Goal: Book appointment/travel/reservation

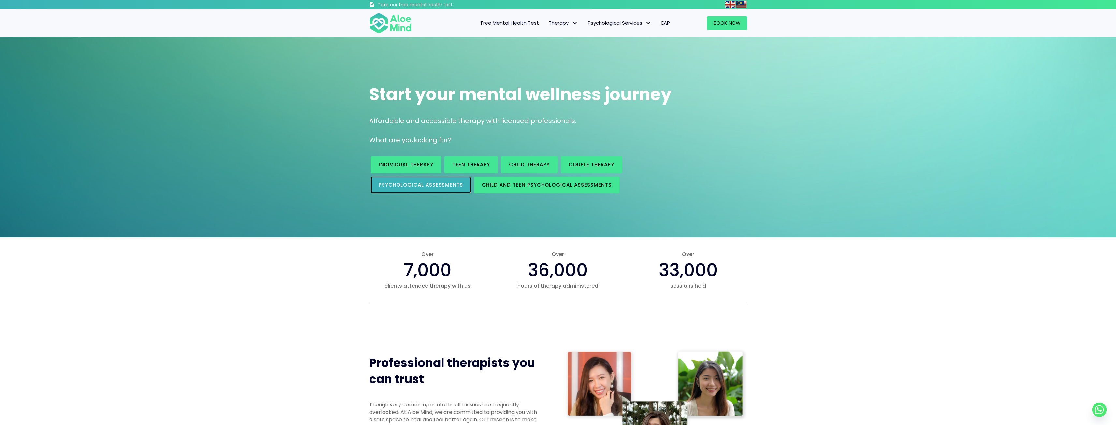
click at [393, 189] on link "Psychological assessments" at bounding box center [421, 185] width 100 height 17
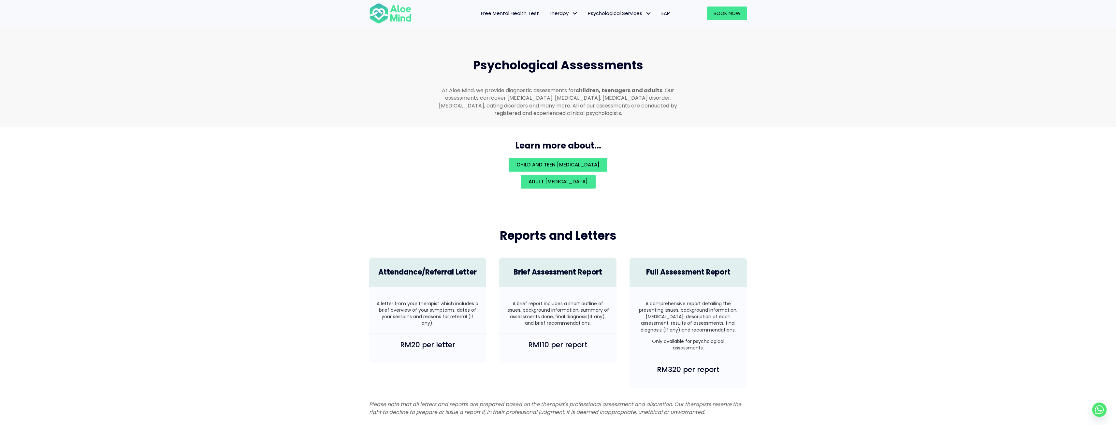
scroll to position [1384, 0]
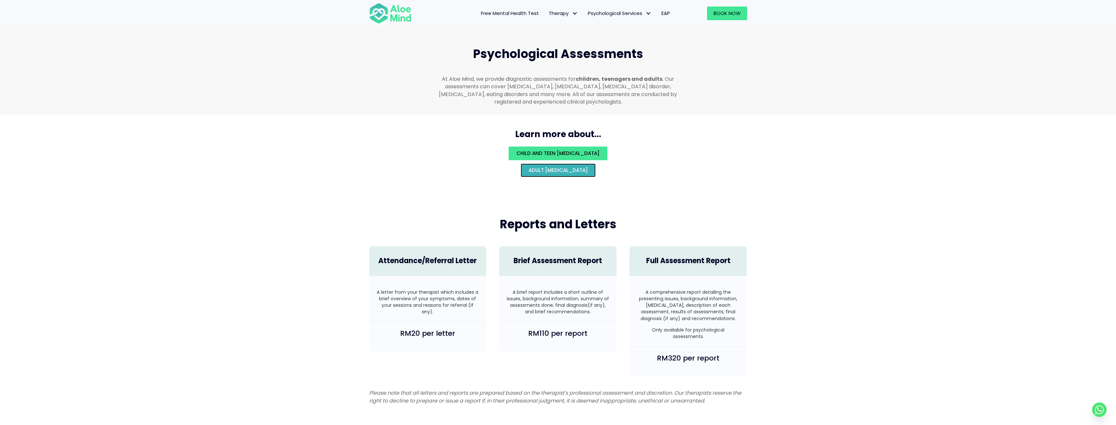
click at [584, 167] on span "Adult psychological assessment" at bounding box center [558, 170] width 59 height 7
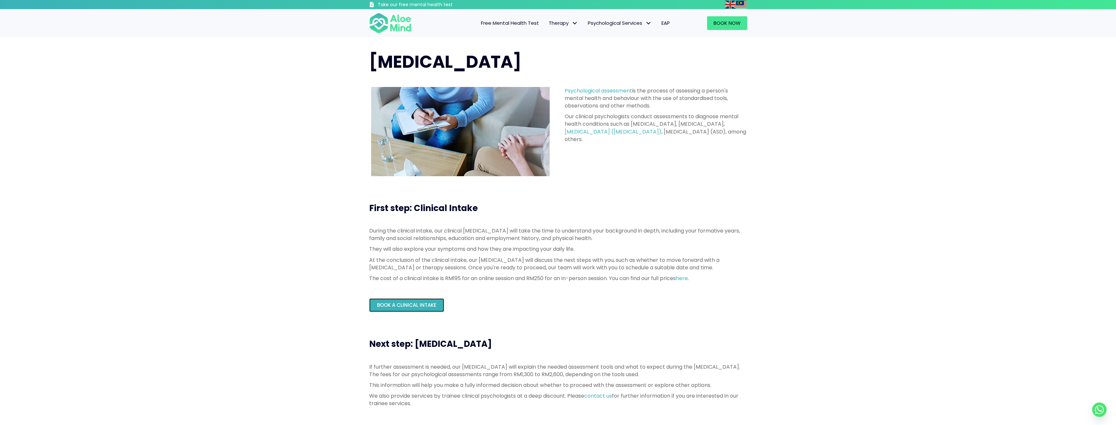
click at [420, 307] on span "Book a Clinical Intake" at bounding box center [406, 305] width 59 height 7
